Goal: Communication & Community: Connect with others

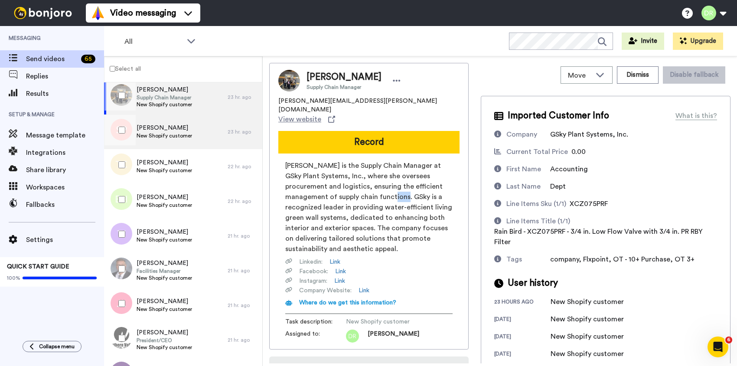
scroll to position [504, 0]
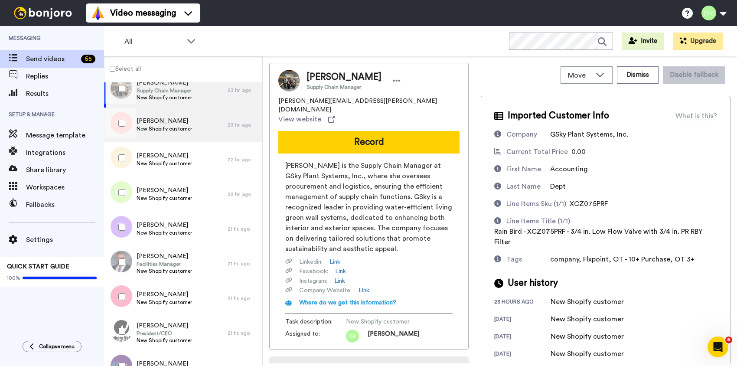
click at [165, 120] on span "[PERSON_NAME]" at bounding box center [165, 121] width 56 height 9
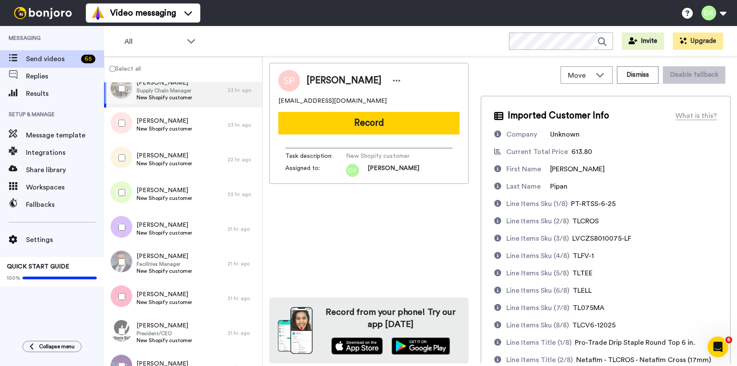
scroll to position [262, 0]
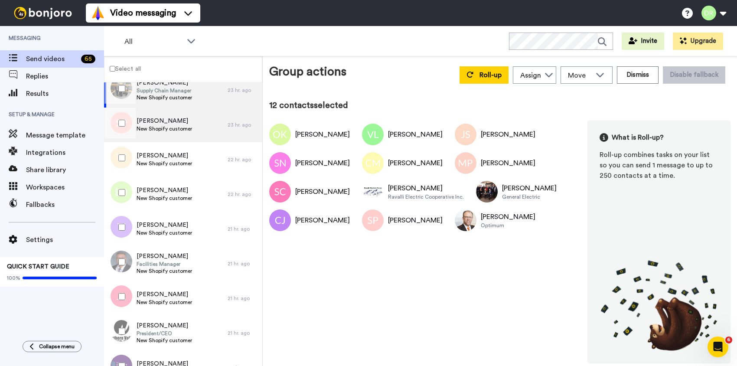
click at [154, 127] on span "New Shopify customer" at bounding box center [165, 128] width 56 height 7
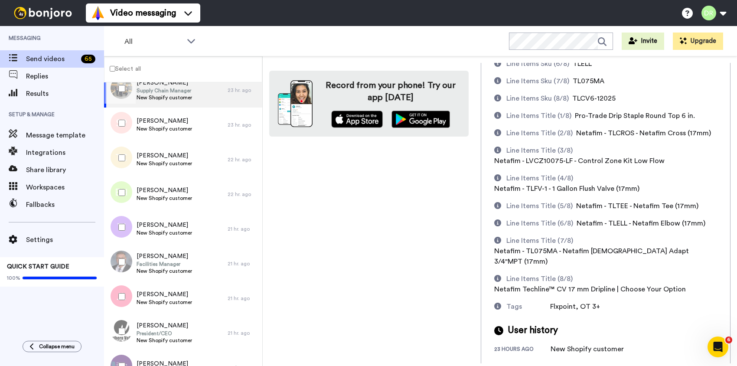
scroll to position [262, 0]
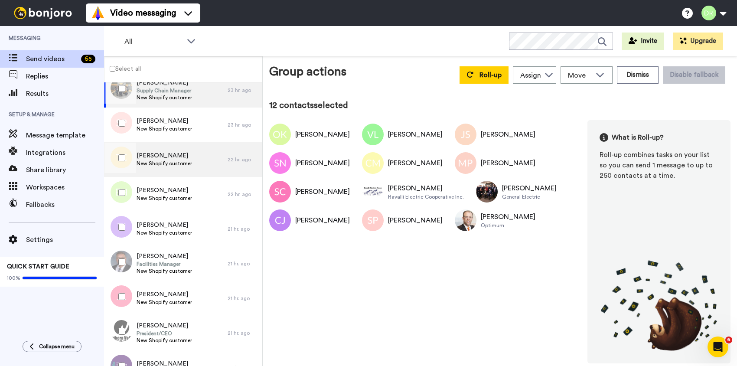
click at [152, 152] on span "[PERSON_NAME]" at bounding box center [165, 155] width 56 height 9
click at [158, 159] on span "[PERSON_NAME]" at bounding box center [165, 155] width 56 height 9
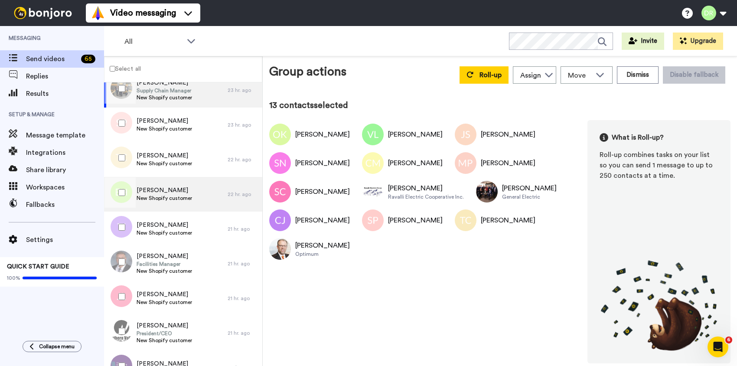
click at [159, 190] on span "[PERSON_NAME]" at bounding box center [165, 190] width 56 height 9
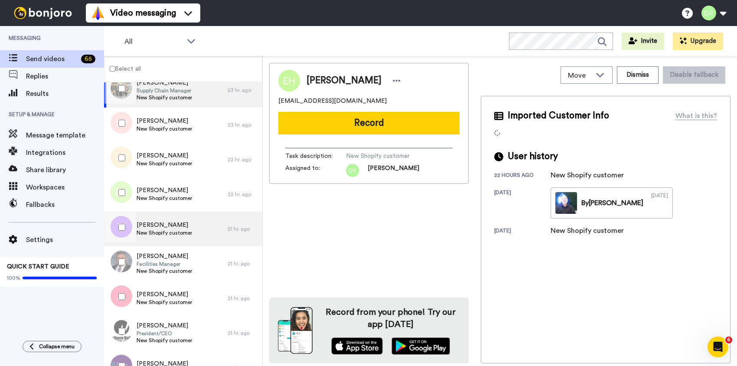
click at [159, 227] on span "[PERSON_NAME]" at bounding box center [165, 225] width 56 height 9
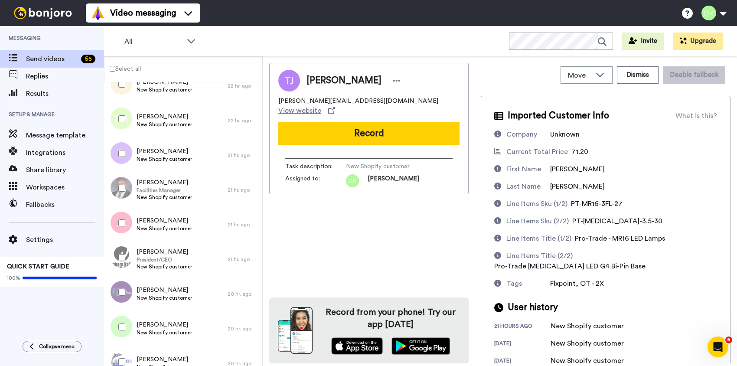
scroll to position [6, 0]
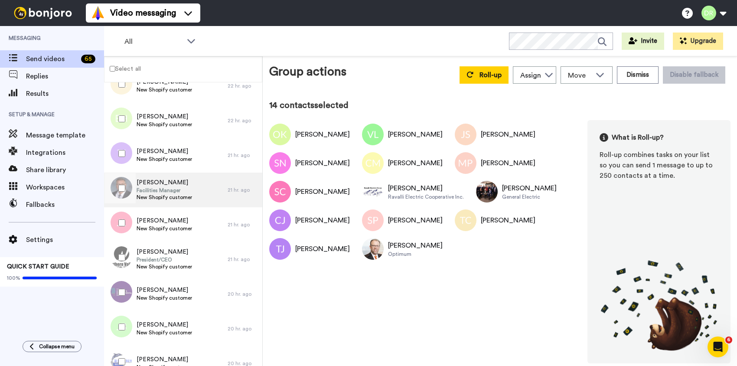
click at [150, 183] on span "[PERSON_NAME]" at bounding box center [165, 182] width 56 height 9
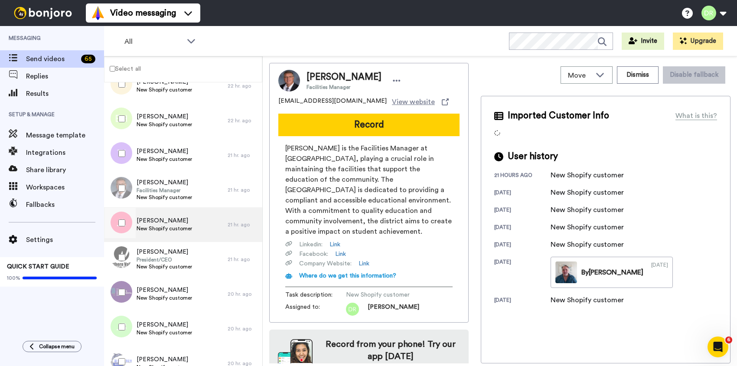
click at [156, 220] on span "[PERSON_NAME]" at bounding box center [165, 220] width 56 height 9
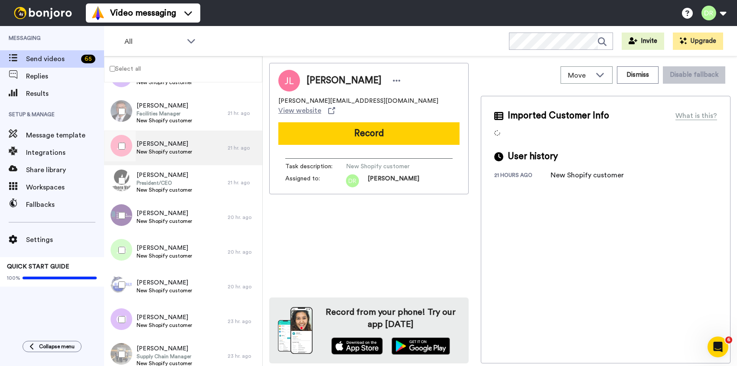
scroll to position [660, 0]
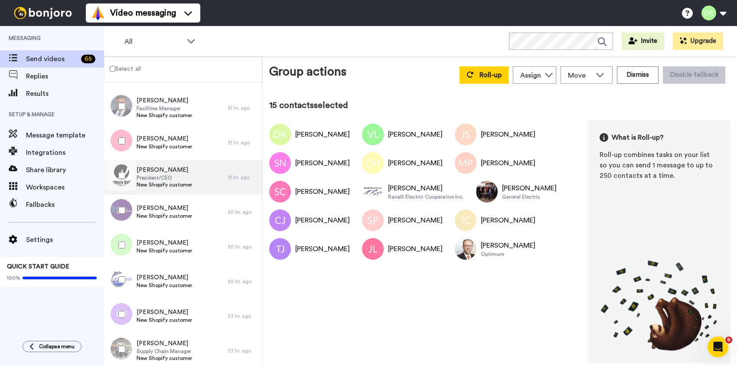
click at [158, 168] on span "[PERSON_NAME]" at bounding box center [165, 170] width 56 height 9
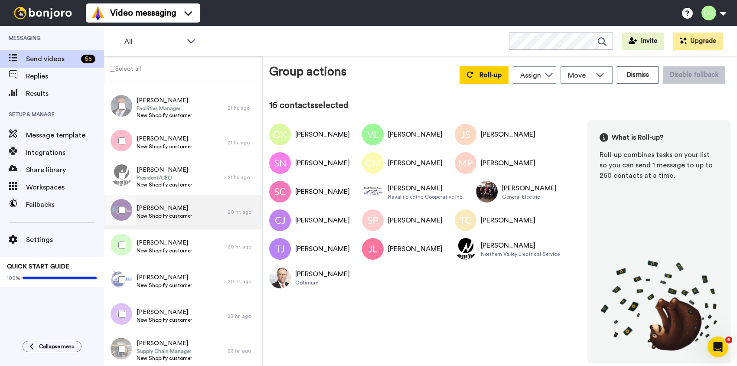
click at [160, 210] on span "[PERSON_NAME]" at bounding box center [165, 208] width 56 height 9
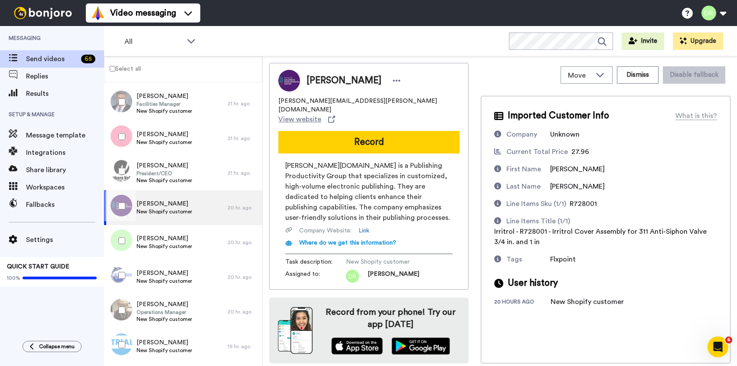
scroll to position [1085, 0]
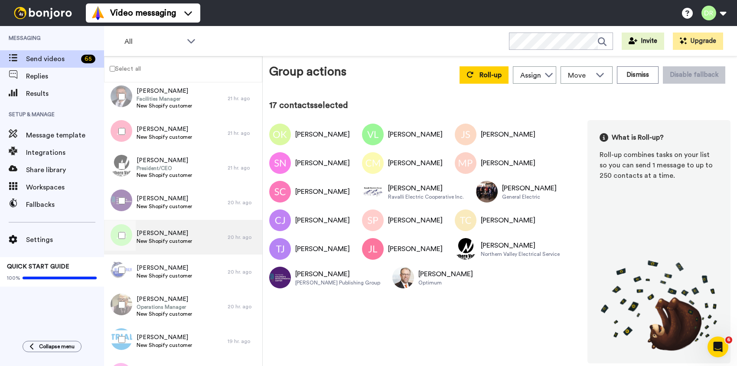
click at [158, 232] on span "[PERSON_NAME]" at bounding box center [165, 233] width 56 height 9
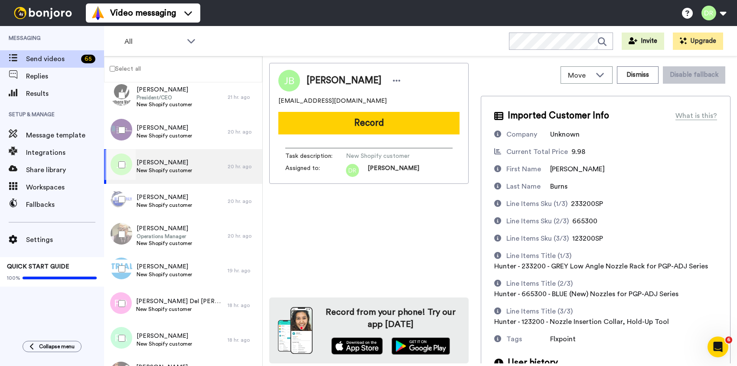
scroll to position [37, 0]
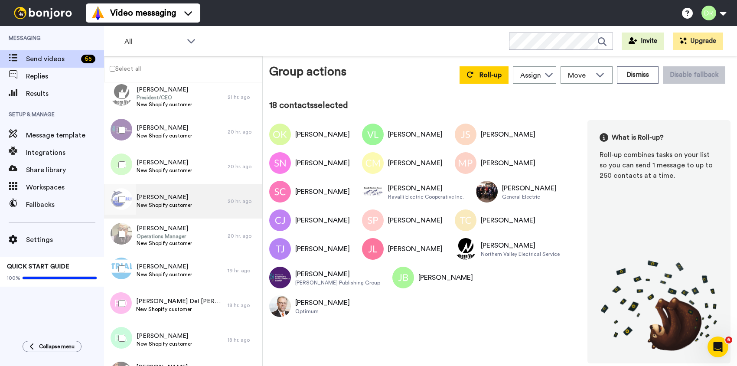
click at [147, 197] on span "[PERSON_NAME]" at bounding box center [165, 197] width 56 height 9
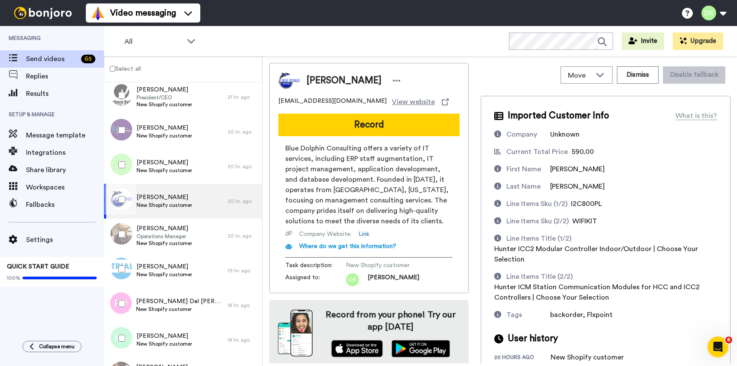
scroll to position [13, 0]
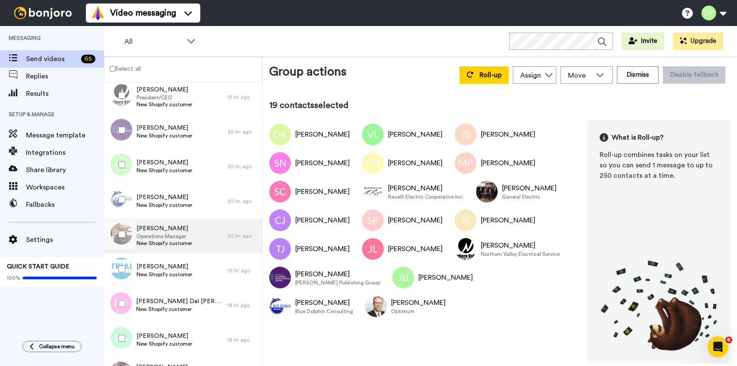
click at [158, 225] on span "[PERSON_NAME]" at bounding box center [165, 228] width 56 height 9
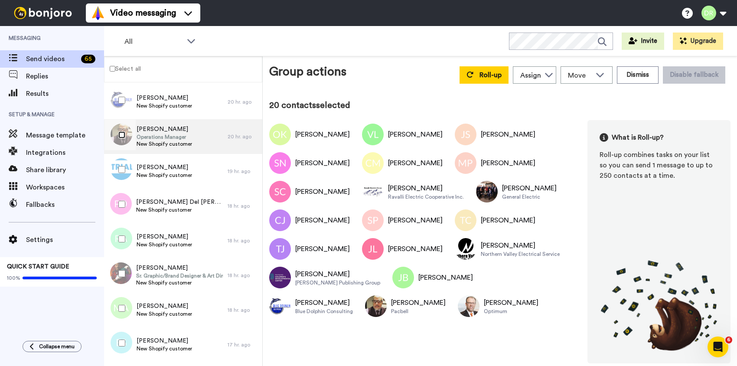
scroll to position [1257, 0]
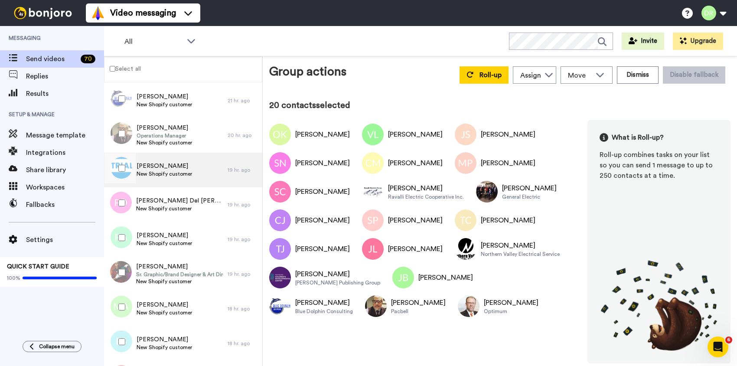
click at [171, 166] on span "[PERSON_NAME]" at bounding box center [165, 166] width 56 height 9
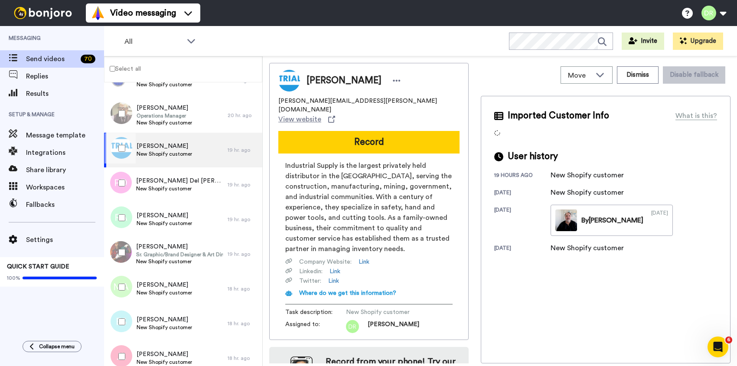
scroll to position [1281, 0]
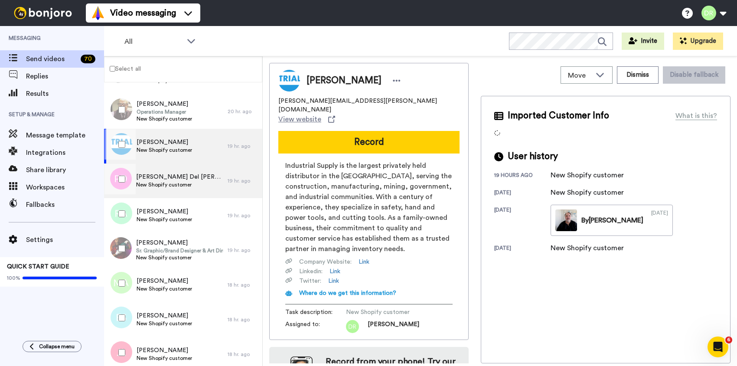
click at [164, 184] on span "New Shopify customer" at bounding box center [179, 184] width 87 height 7
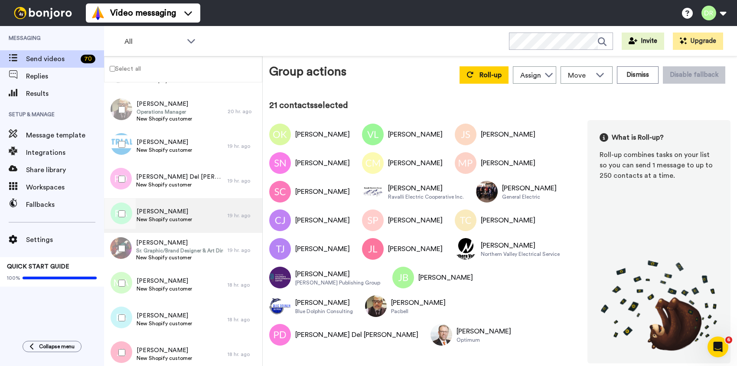
click at [155, 212] on span "[PERSON_NAME]" at bounding box center [165, 211] width 56 height 9
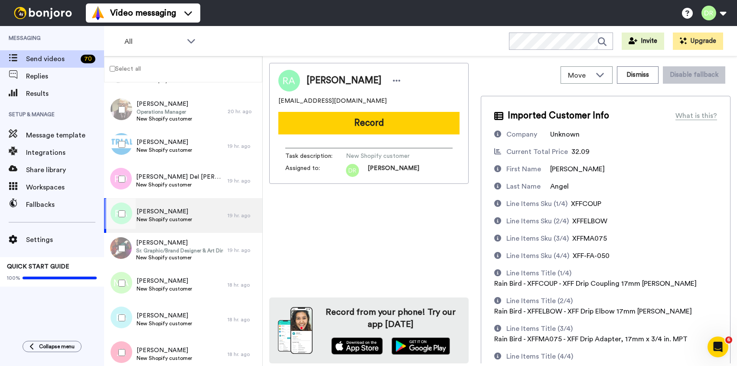
scroll to position [110, 0]
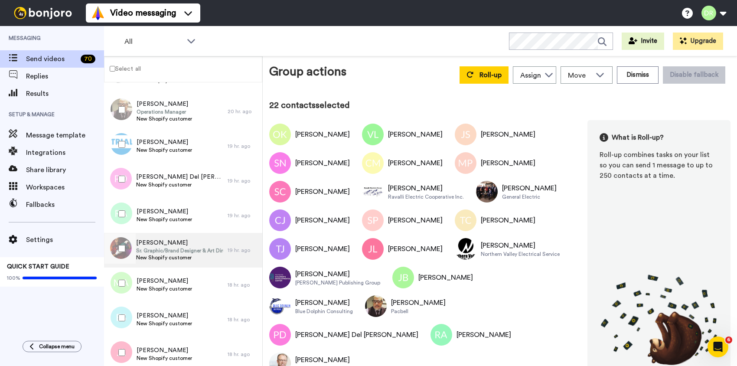
click at [152, 241] on span "[PERSON_NAME]" at bounding box center [179, 243] width 87 height 9
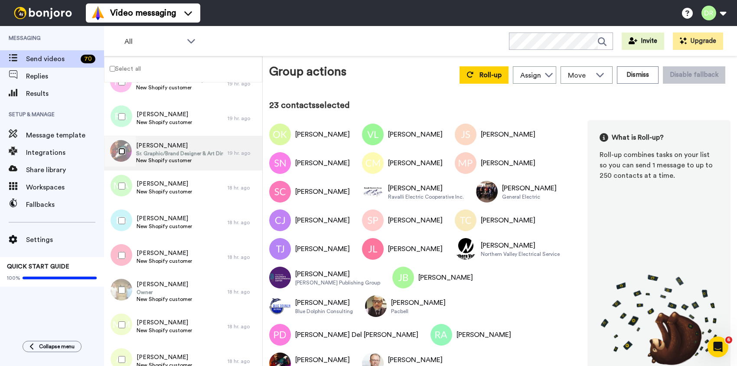
scroll to position [1382, 0]
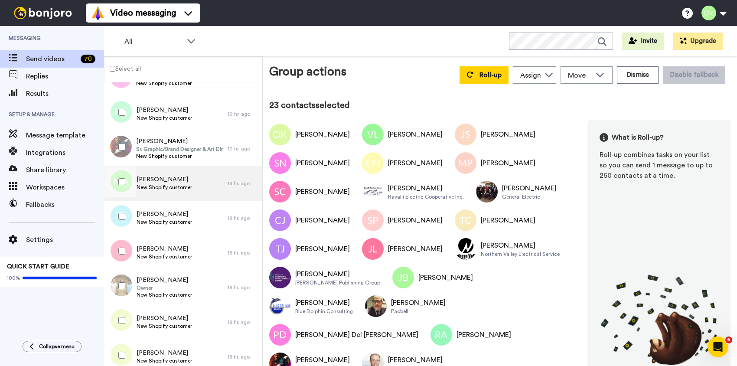
click at [170, 177] on span "[PERSON_NAME]" at bounding box center [165, 179] width 56 height 9
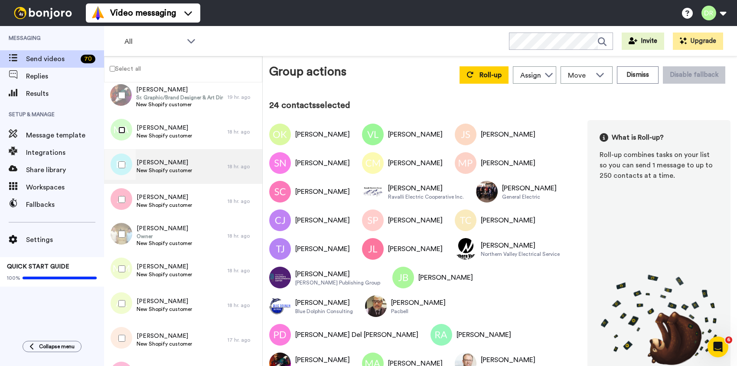
scroll to position [1434, 0]
click at [164, 164] on span "[PERSON_NAME]" at bounding box center [165, 162] width 56 height 9
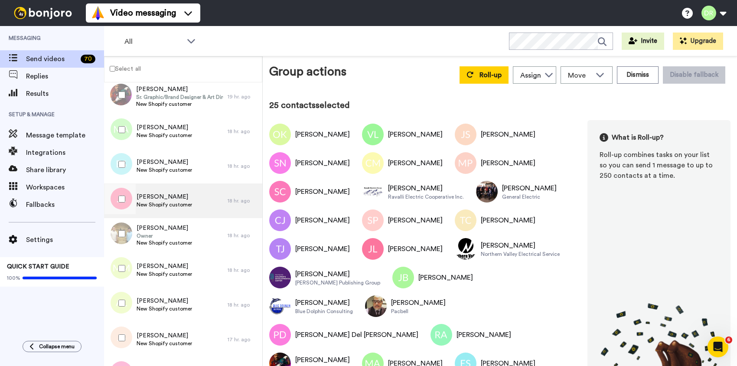
click at [153, 194] on span "[PERSON_NAME]" at bounding box center [165, 197] width 56 height 9
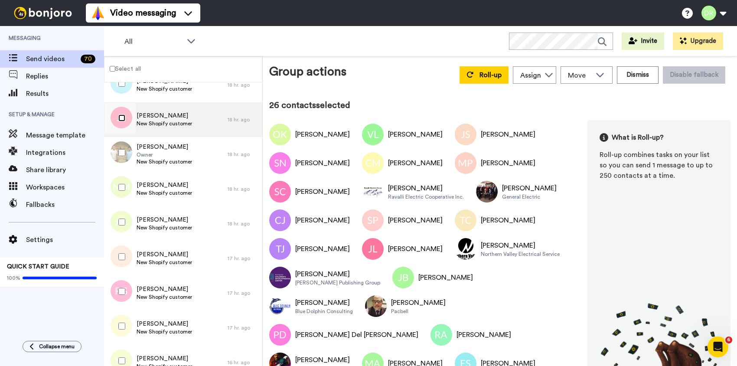
scroll to position [1525, 0]
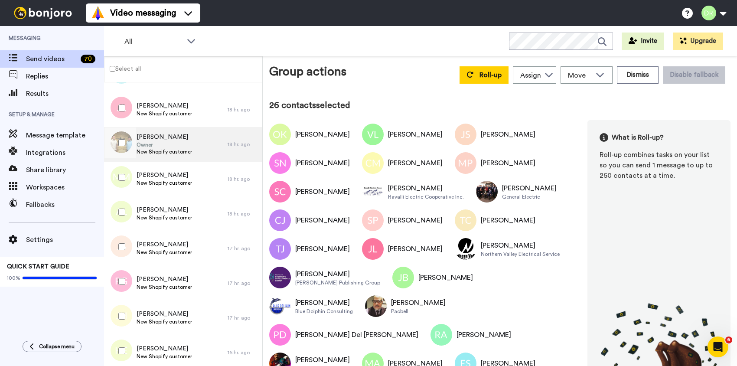
click at [161, 147] on span "Owner" at bounding box center [165, 144] width 56 height 7
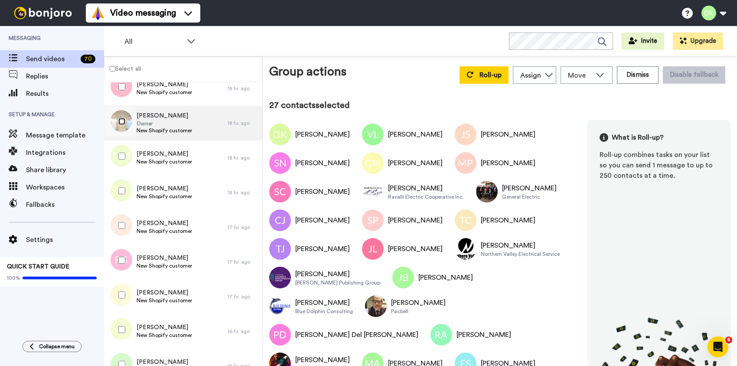
scroll to position [1560, 0]
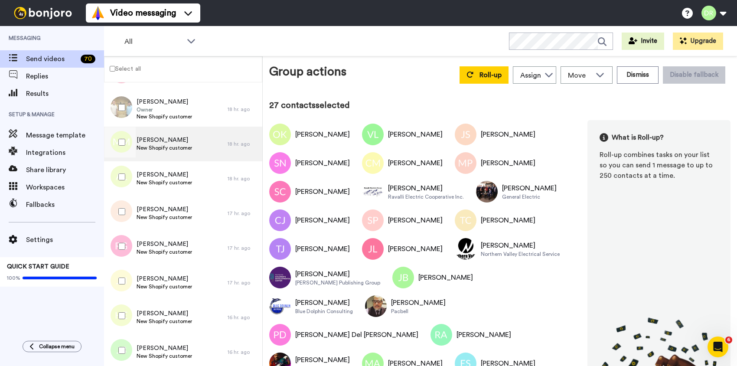
click at [167, 145] on span "New Shopify customer" at bounding box center [165, 147] width 56 height 7
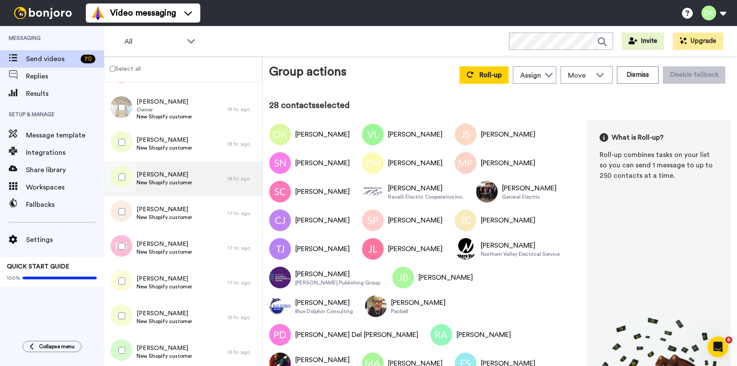
click at [147, 173] on span "[PERSON_NAME]" at bounding box center [165, 174] width 56 height 9
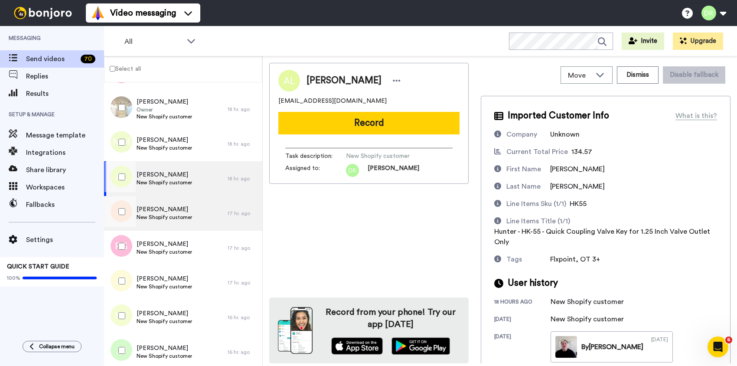
click at [160, 202] on div "[PERSON_NAME] New Shopify customer" at bounding box center [166, 213] width 124 height 35
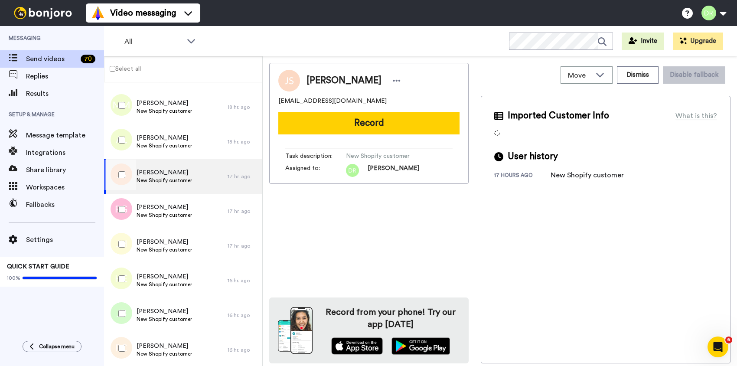
scroll to position [1617, 0]
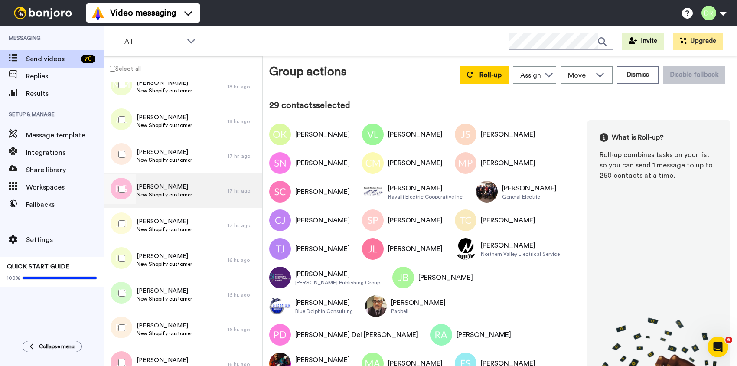
click at [164, 186] on span "[PERSON_NAME]" at bounding box center [165, 187] width 56 height 9
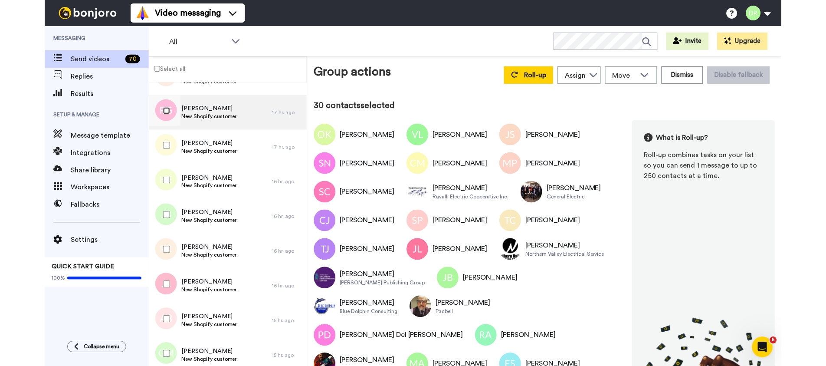
scroll to position [1699, 0]
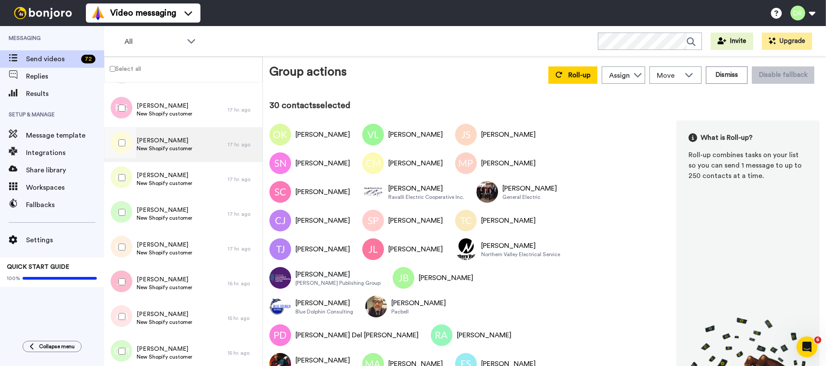
click at [168, 138] on span "[PERSON_NAME]" at bounding box center [165, 140] width 56 height 9
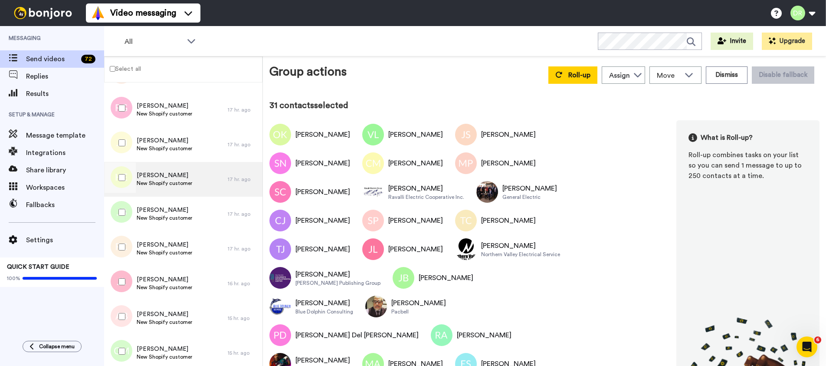
click at [159, 172] on span "[PERSON_NAME]" at bounding box center [165, 175] width 56 height 9
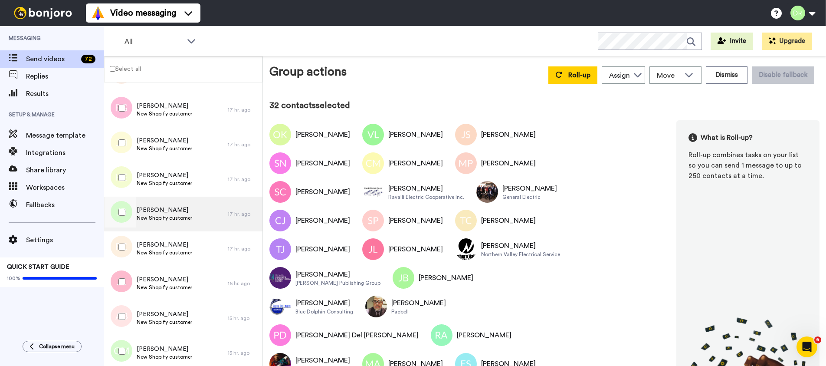
click at [154, 206] on span "[PERSON_NAME]" at bounding box center [165, 210] width 56 height 9
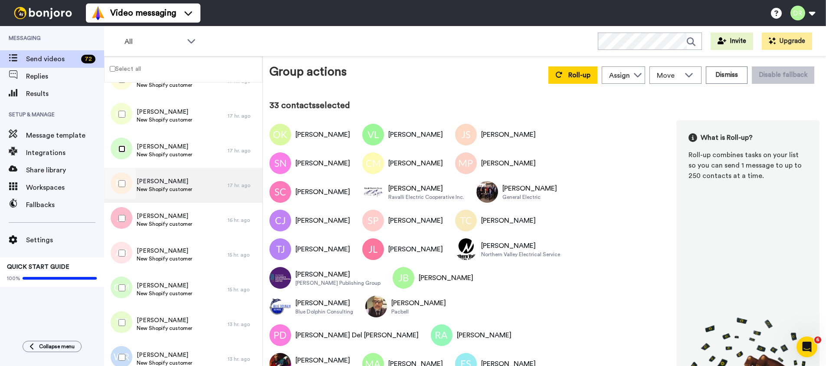
scroll to position [1781, 0]
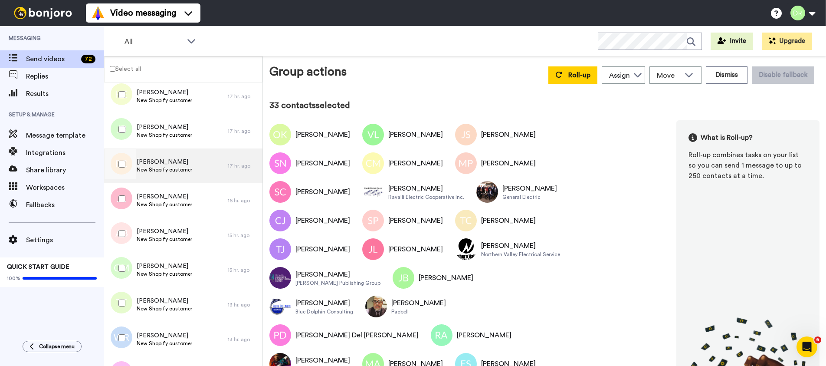
click at [161, 167] on span "New Shopify customer" at bounding box center [165, 169] width 56 height 7
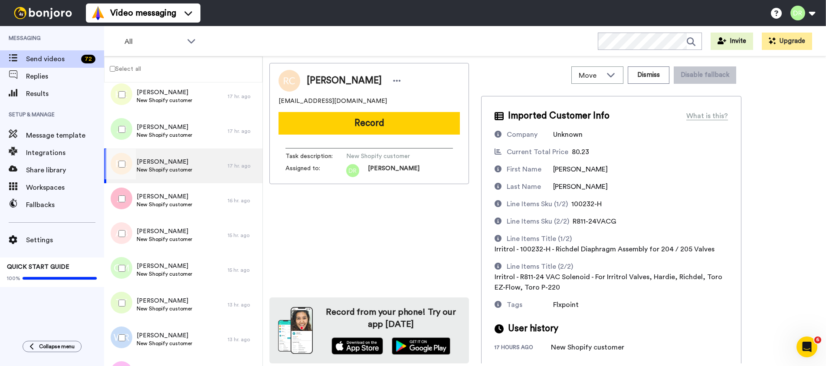
scroll to position [3, 0]
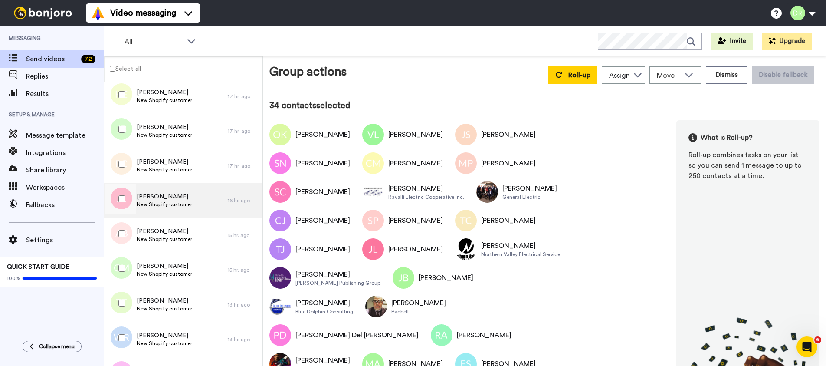
click at [143, 198] on span "[PERSON_NAME]" at bounding box center [165, 196] width 56 height 9
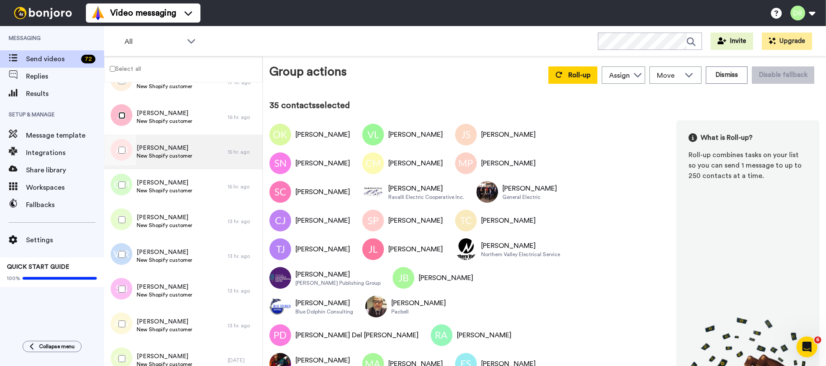
scroll to position [1870, 0]
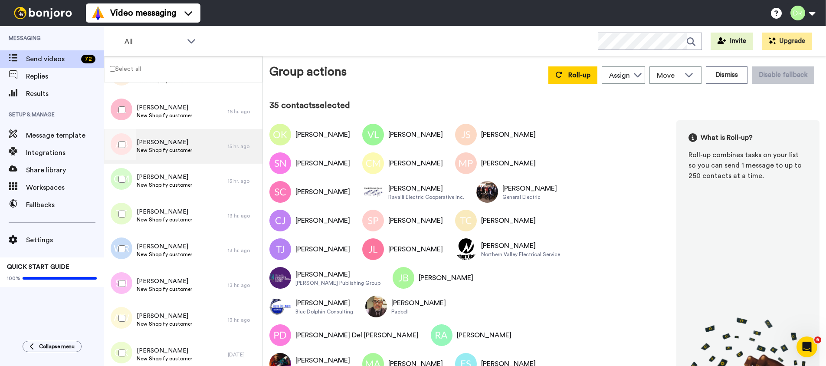
click at [165, 145] on span "[PERSON_NAME]" at bounding box center [165, 142] width 56 height 9
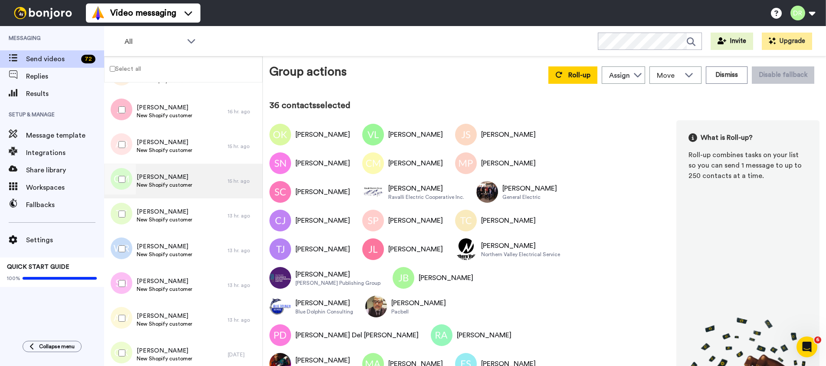
click at [164, 178] on span "[PERSON_NAME]" at bounding box center [165, 177] width 56 height 9
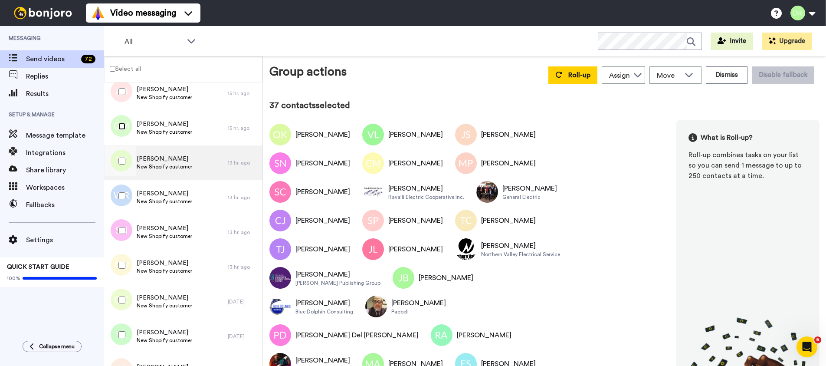
scroll to position [1926, 0]
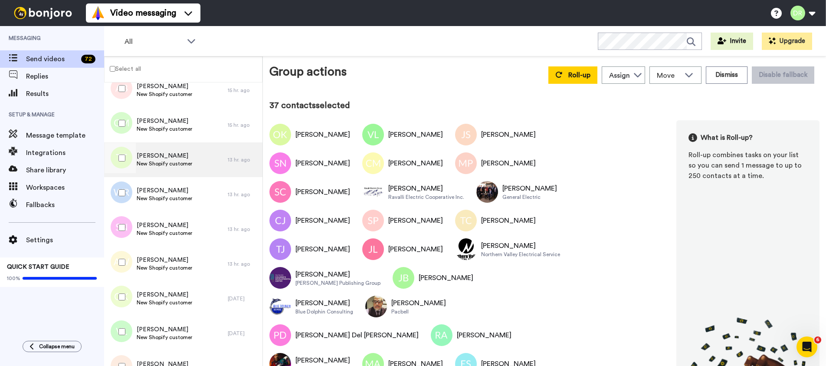
click at [164, 160] on span "New Shopify customer" at bounding box center [165, 163] width 56 height 7
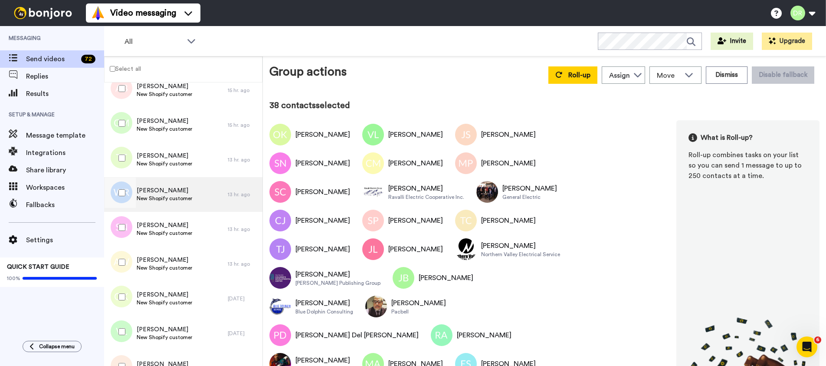
click at [166, 188] on span "[PERSON_NAME]" at bounding box center [165, 190] width 56 height 9
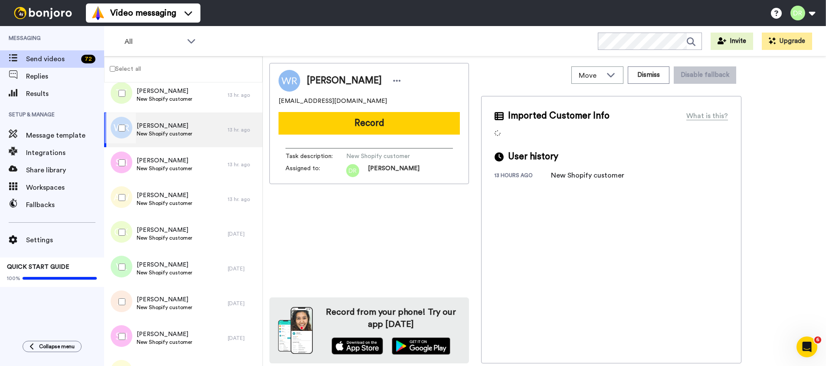
scroll to position [1992, 0]
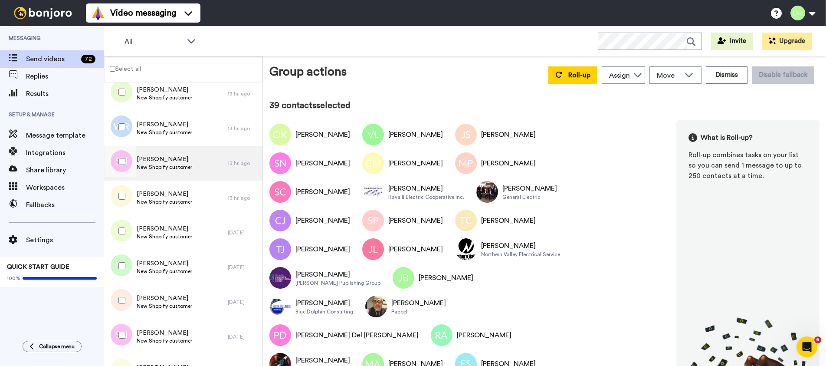
click at [160, 157] on span "[PERSON_NAME]" at bounding box center [165, 159] width 56 height 9
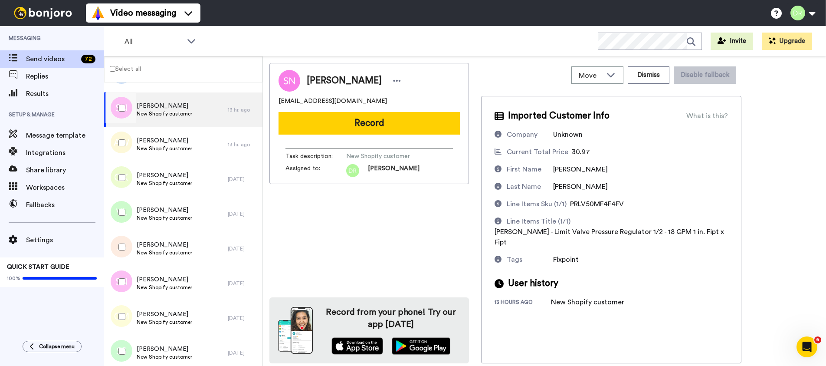
scroll to position [2015, 0]
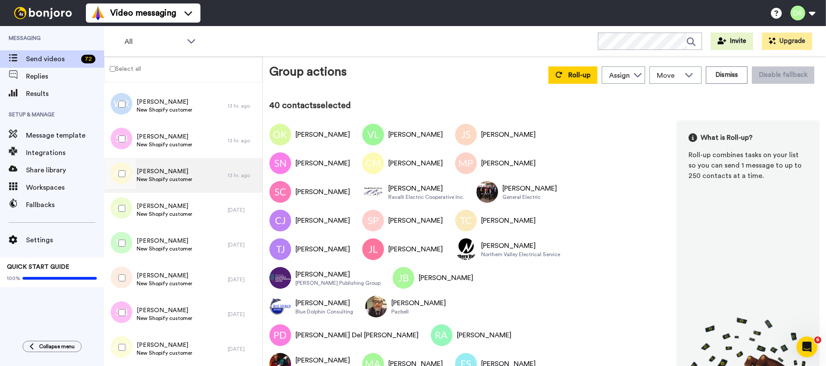
click at [155, 173] on span "[PERSON_NAME]" at bounding box center [165, 171] width 56 height 9
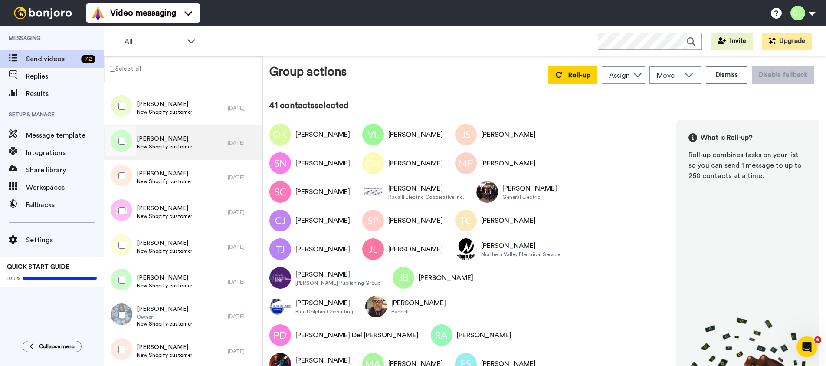
scroll to position [2117, 0]
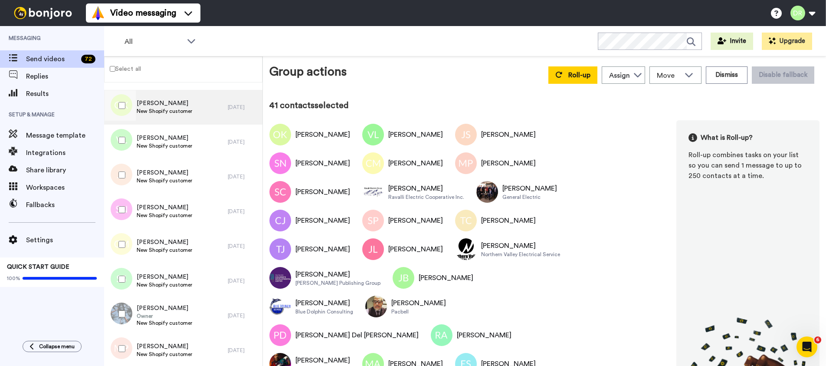
click at [163, 109] on span "New Shopify customer" at bounding box center [165, 111] width 56 height 7
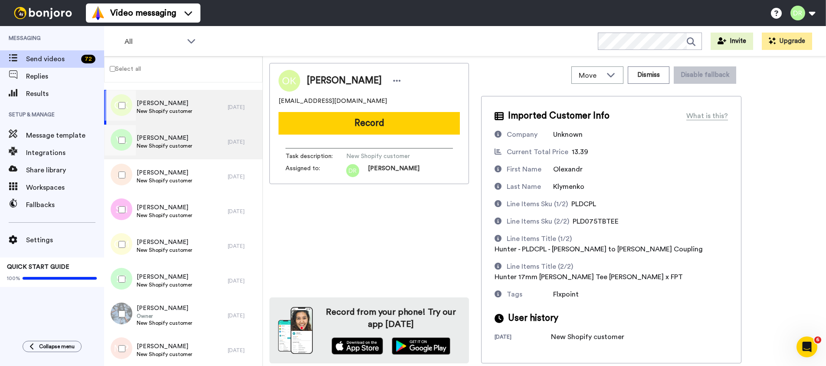
click at [155, 137] on span "[PERSON_NAME]" at bounding box center [165, 138] width 56 height 9
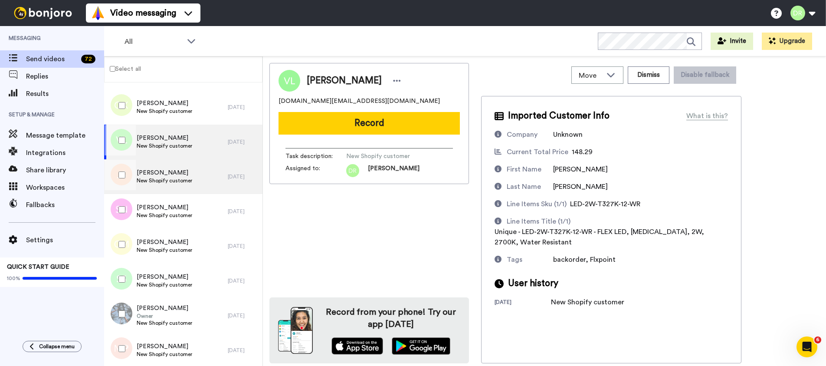
click at [150, 173] on span "[PERSON_NAME]" at bounding box center [165, 172] width 56 height 9
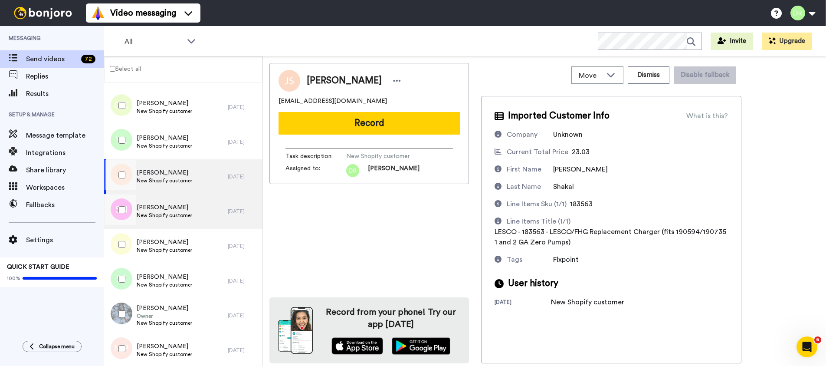
click at [171, 202] on div "[PERSON_NAME] New Shopify customer" at bounding box center [166, 211] width 124 height 35
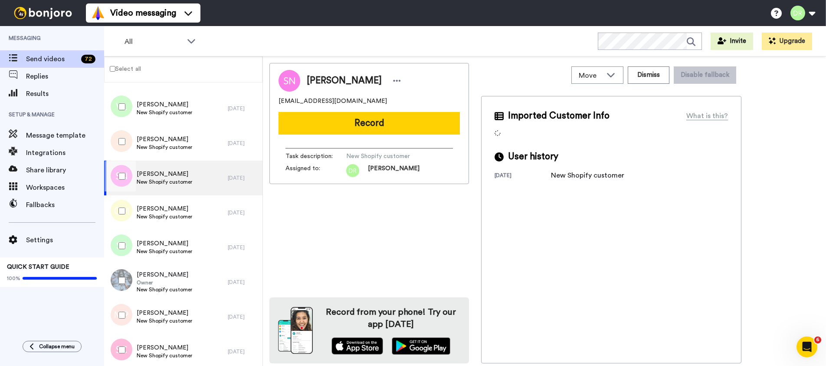
scroll to position [2150, 0]
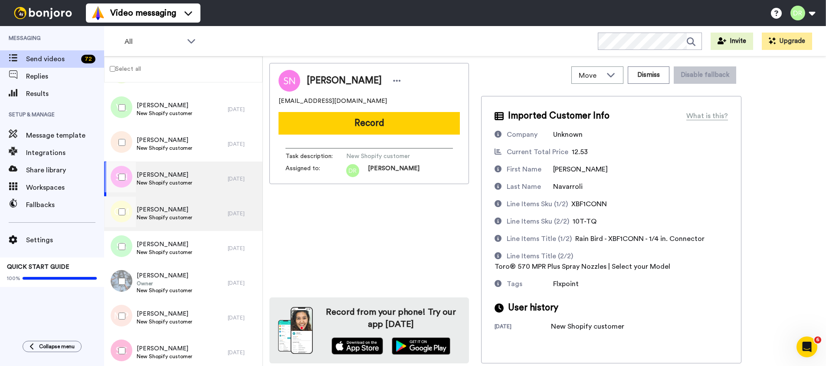
click at [166, 206] on span "[PERSON_NAME]" at bounding box center [165, 209] width 56 height 9
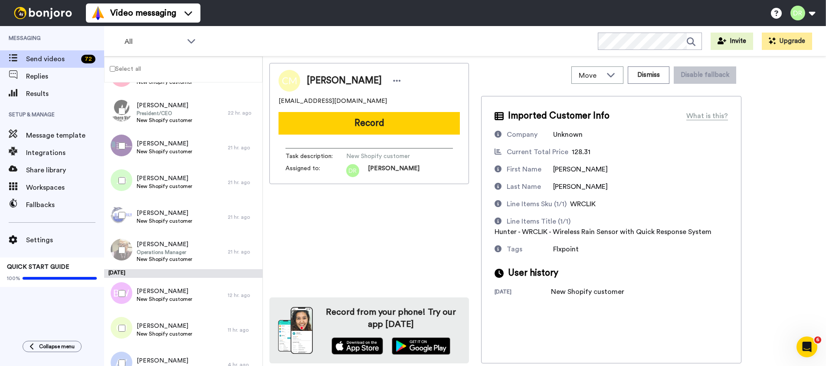
scroll to position [2816, 0]
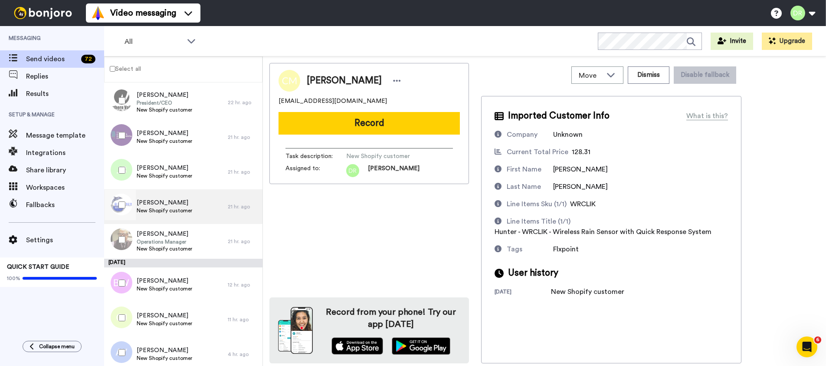
click at [157, 215] on div "[PERSON_NAME] New Shopify customer" at bounding box center [166, 206] width 124 height 35
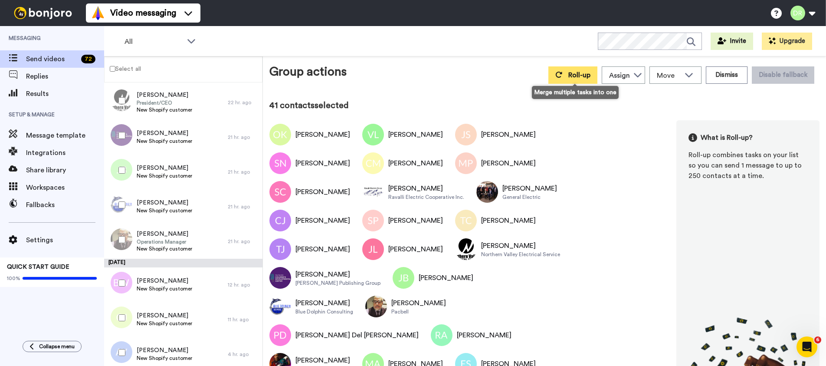
click at [576, 78] on span "Roll-up" at bounding box center [579, 75] width 22 height 7
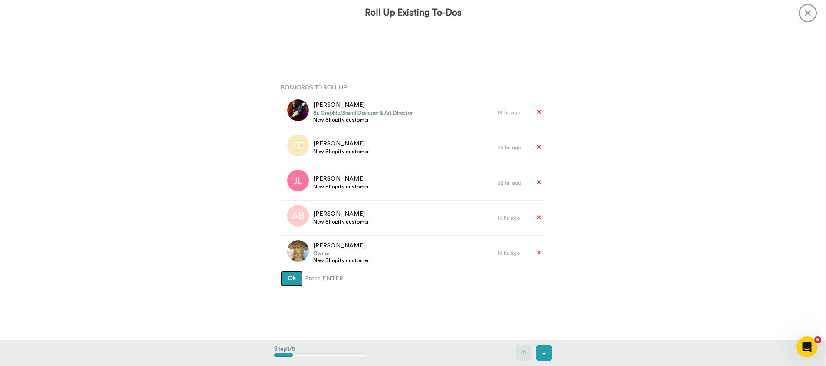
click at [296, 277] on button "Ok" at bounding box center [292, 279] width 22 height 16
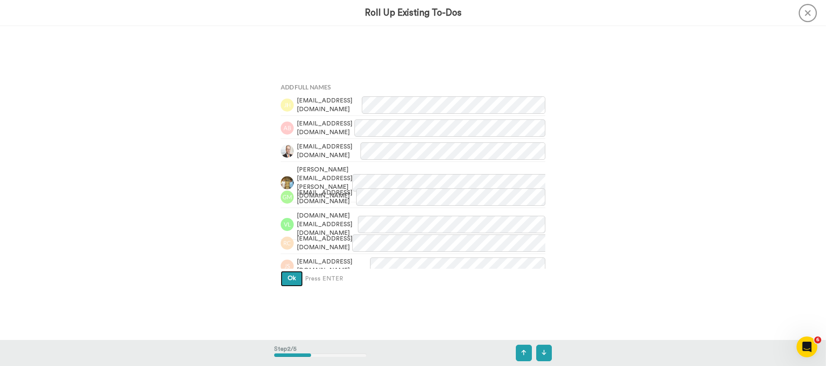
click at [294, 279] on span "Ok" at bounding box center [292, 278] width 8 height 6
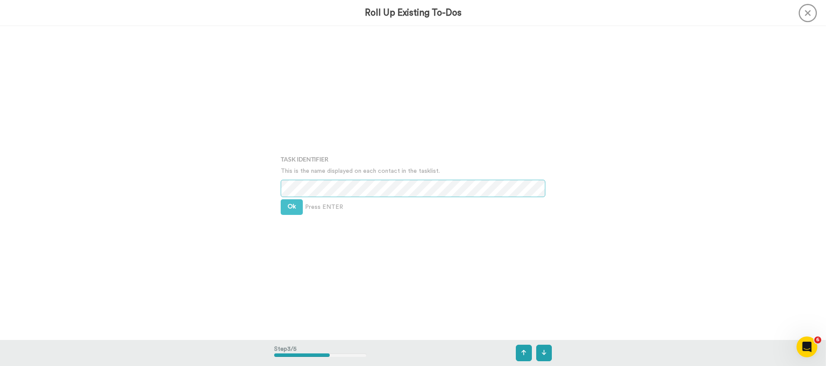
scroll to position [627, 0]
click at [295, 207] on span "Ok" at bounding box center [292, 206] width 8 height 6
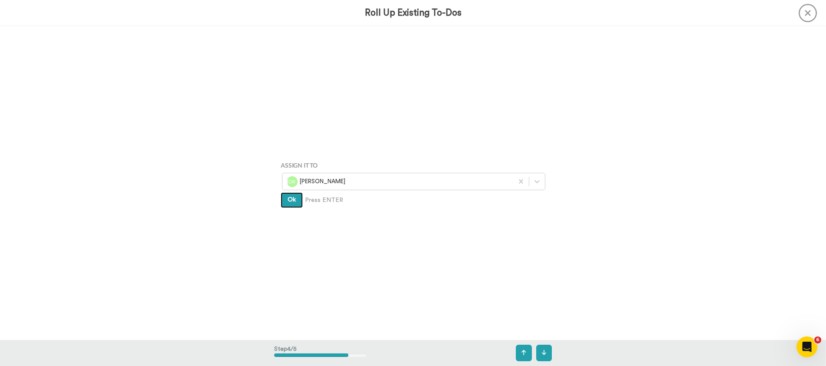
click at [292, 203] on span "Ok" at bounding box center [292, 199] width 8 height 6
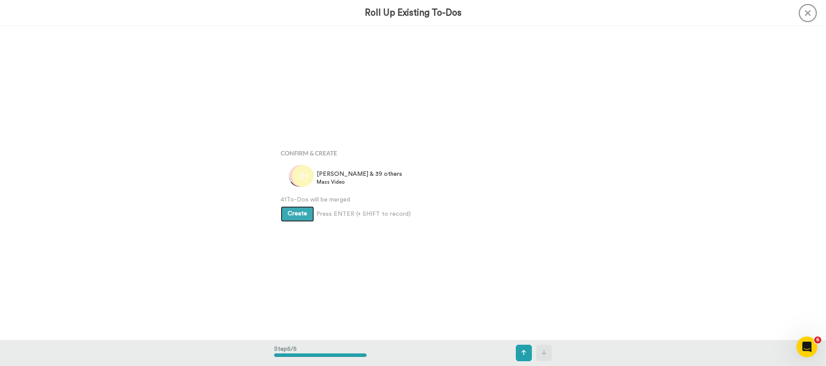
scroll to position [1254, 0]
click at [294, 214] on span "Create" at bounding box center [298, 213] width 20 height 6
